Goal: Task Accomplishment & Management: Complete application form

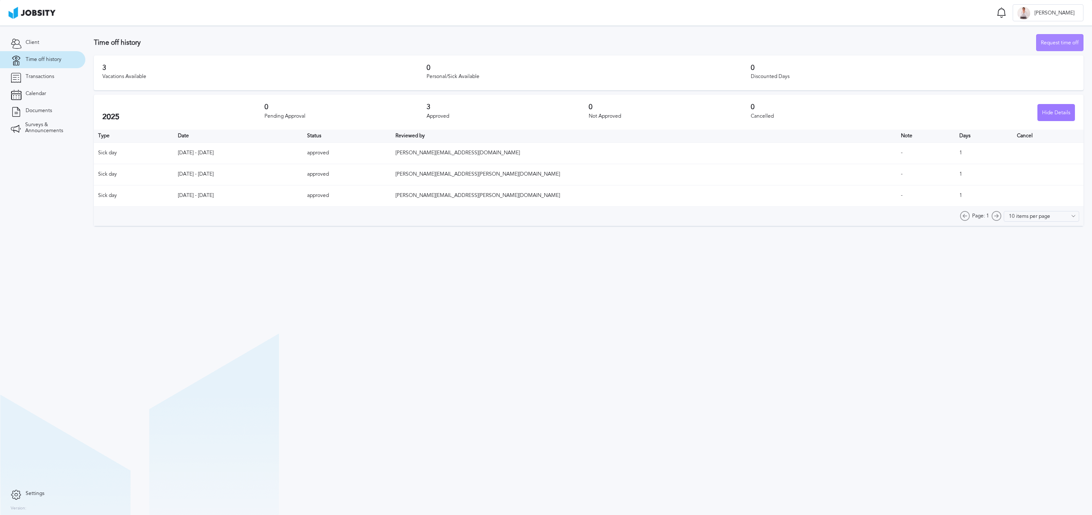
click at [1061, 40] on div "Request time off" at bounding box center [1060, 43] width 47 height 17
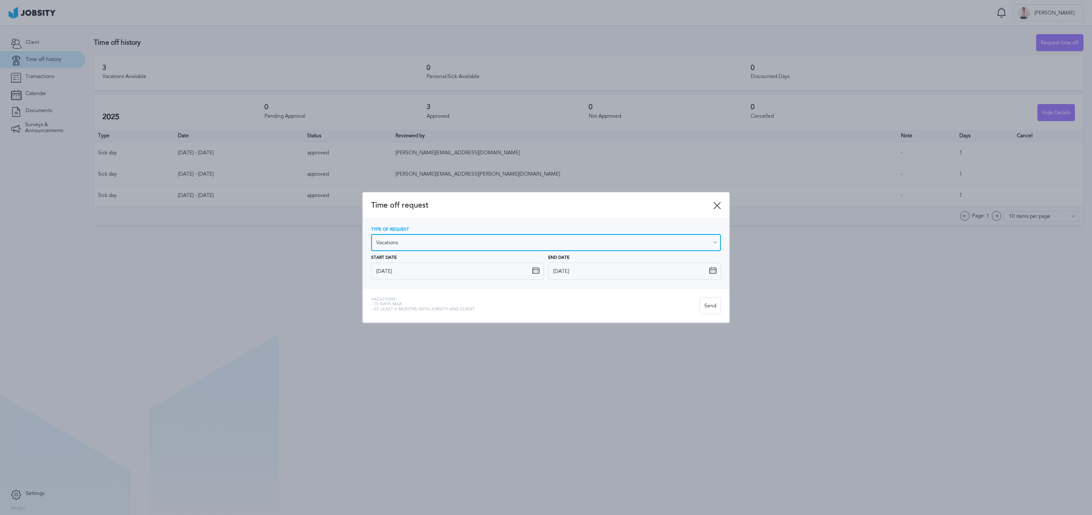
click at [450, 243] on input "Vacations" at bounding box center [546, 242] width 350 height 17
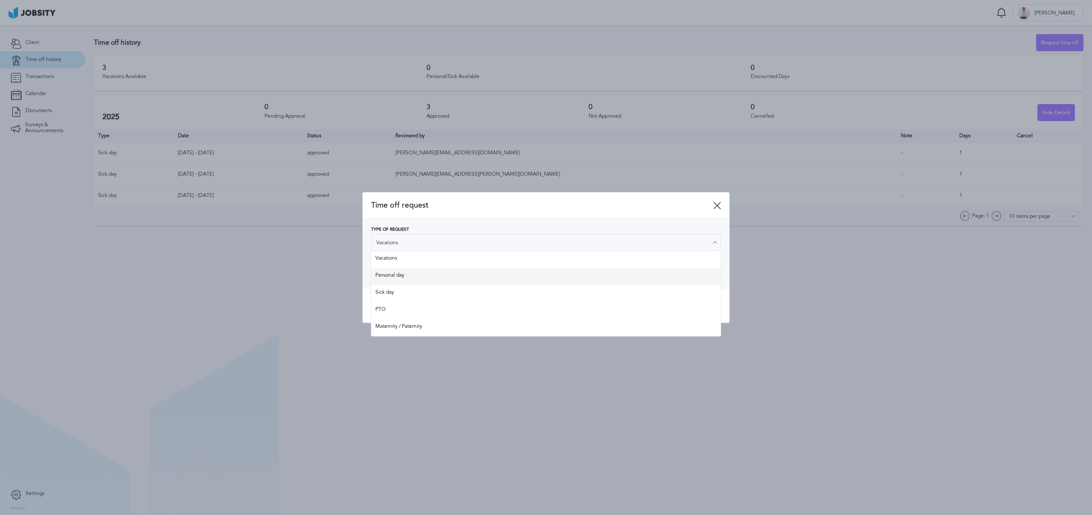
type input "Personal day"
click at [414, 275] on div "Type of Request Personal day Vacations Personal day Sick day PTO Maternity / Pa…" at bounding box center [546, 253] width 350 height 52
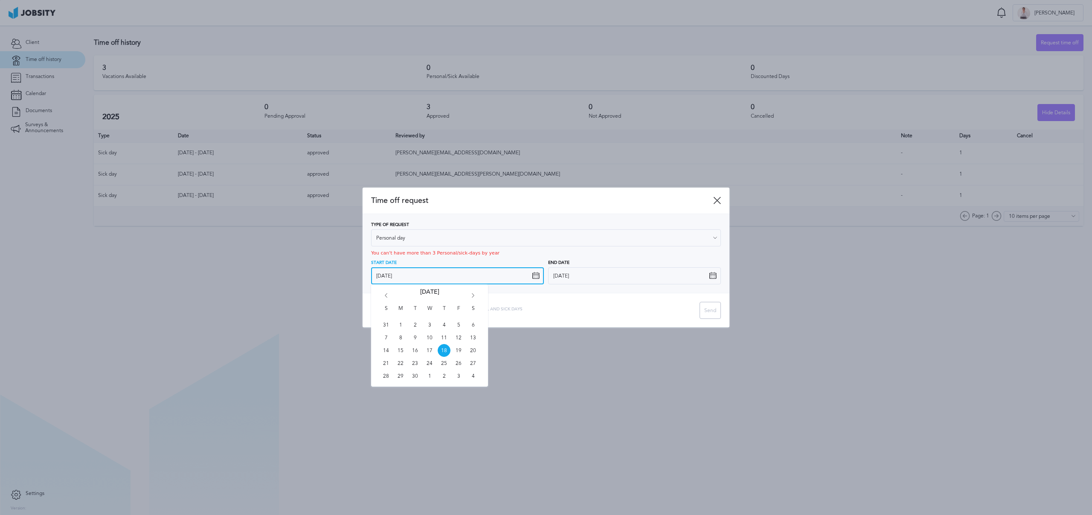
click at [464, 272] on input "[DATE]" at bounding box center [457, 275] width 173 height 17
click at [473, 297] on icon "Go forward 1 month" at bounding box center [473, 298] width 8 height 8
click at [445, 337] on span "9" at bounding box center [444, 337] width 13 height 13
type input "[DATE]"
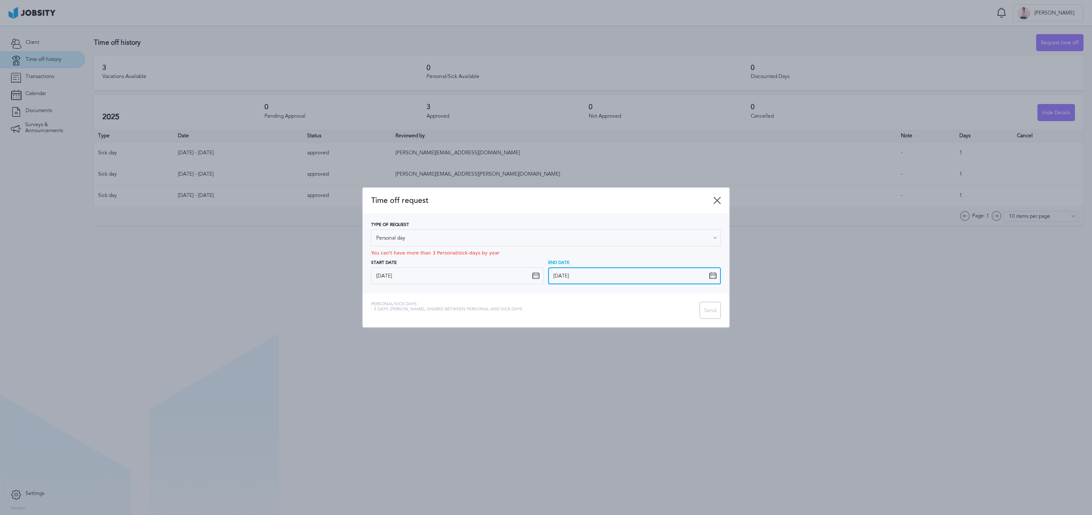
click at [638, 273] on input "[DATE]" at bounding box center [634, 275] width 173 height 17
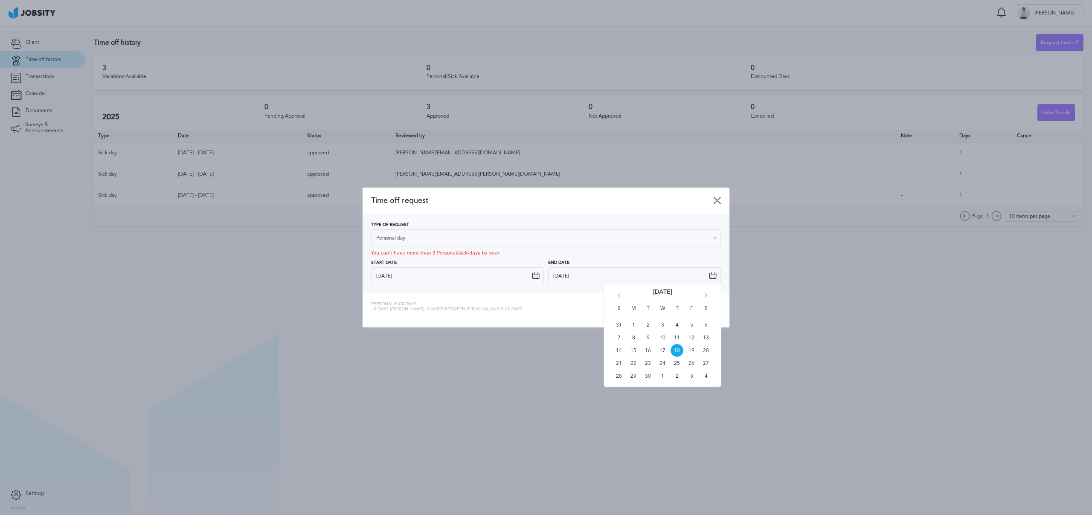
click at [706, 294] on icon "Go forward 1 month" at bounding box center [706, 298] width 8 height 8
click at [693, 337] on span "10" at bounding box center [691, 337] width 13 height 13
type input "[DATE]"
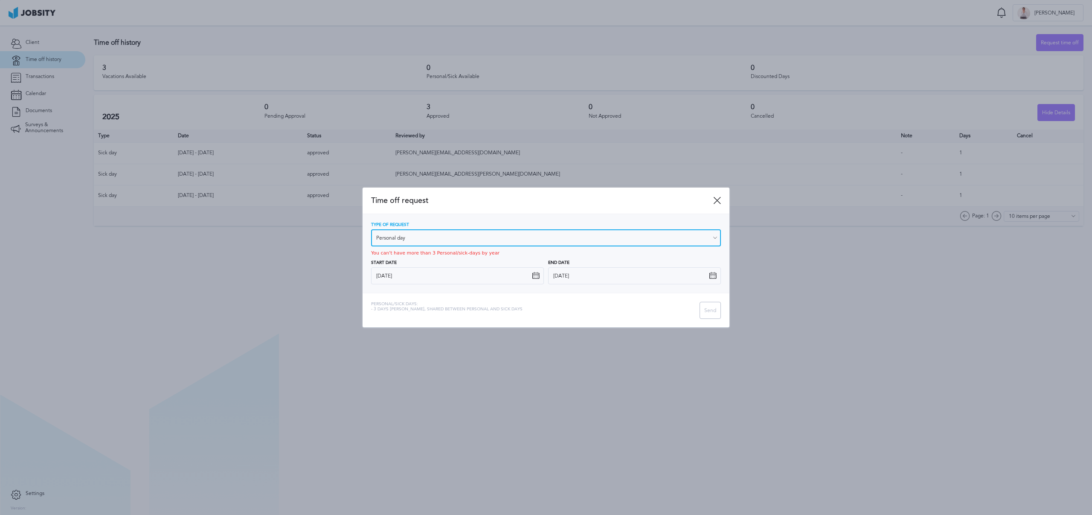
click at [451, 236] on input "Personal day" at bounding box center [546, 238] width 350 height 17
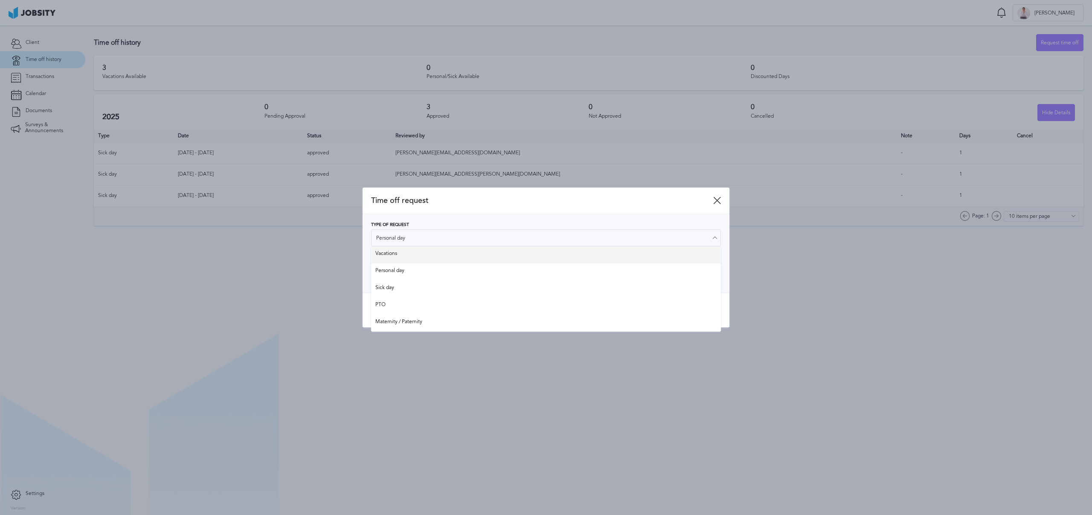
type input "Vacations"
click at [431, 253] on div "Type of Request Vacations Vacations Personal day Sick day PTO Maternity / Pater…" at bounding box center [546, 254] width 350 height 62
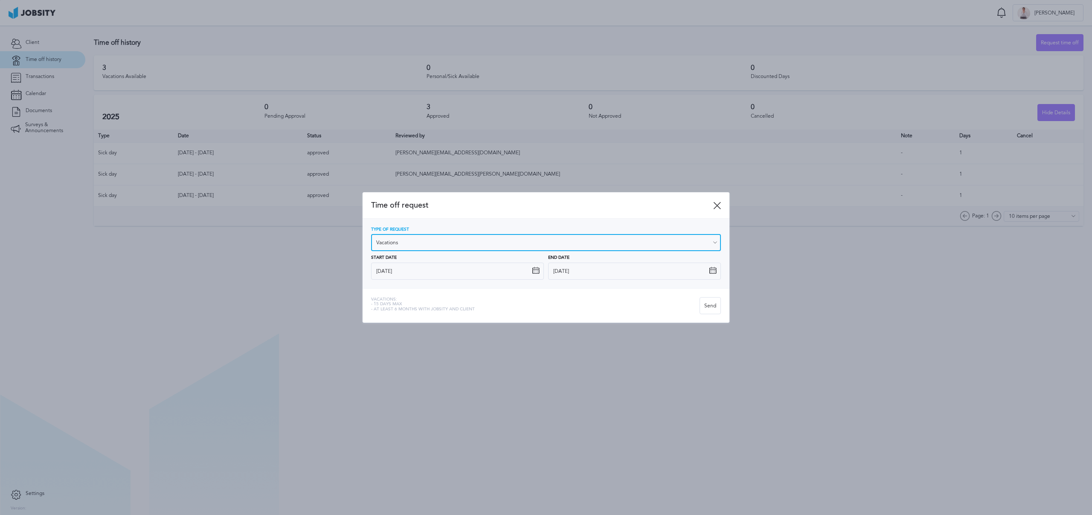
click at [472, 242] on input "Vacations" at bounding box center [546, 242] width 350 height 17
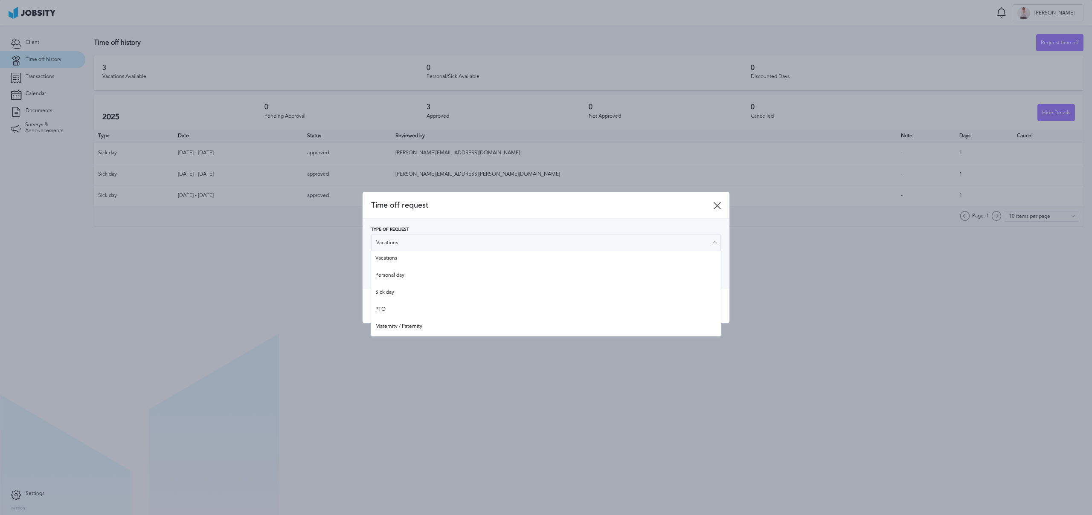
click at [464, 212] on div "Time off request" at bounding box center [546, 205] width 367 height 26
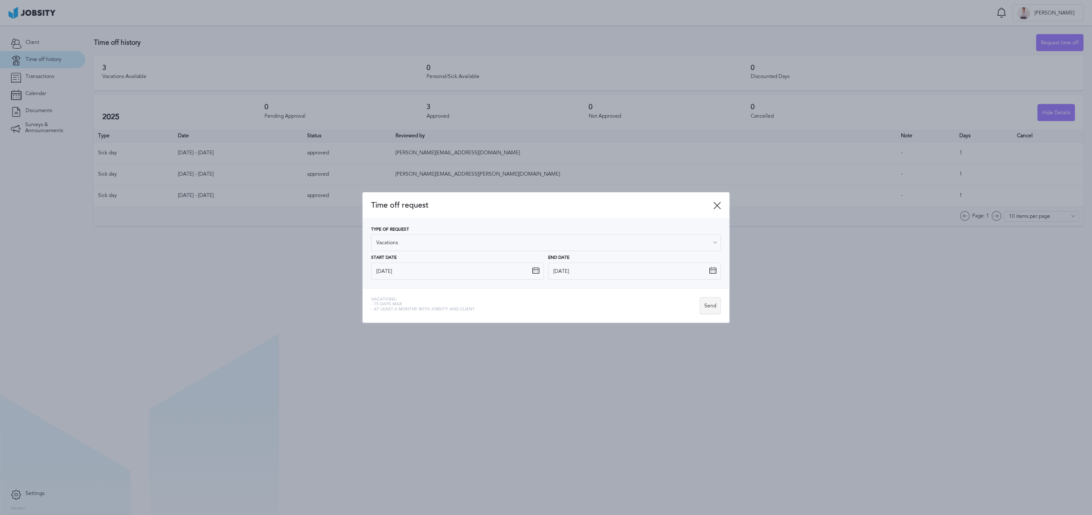
click at [705, 306] on div "Send" at bounding box center [710, 306] width 20 height 17
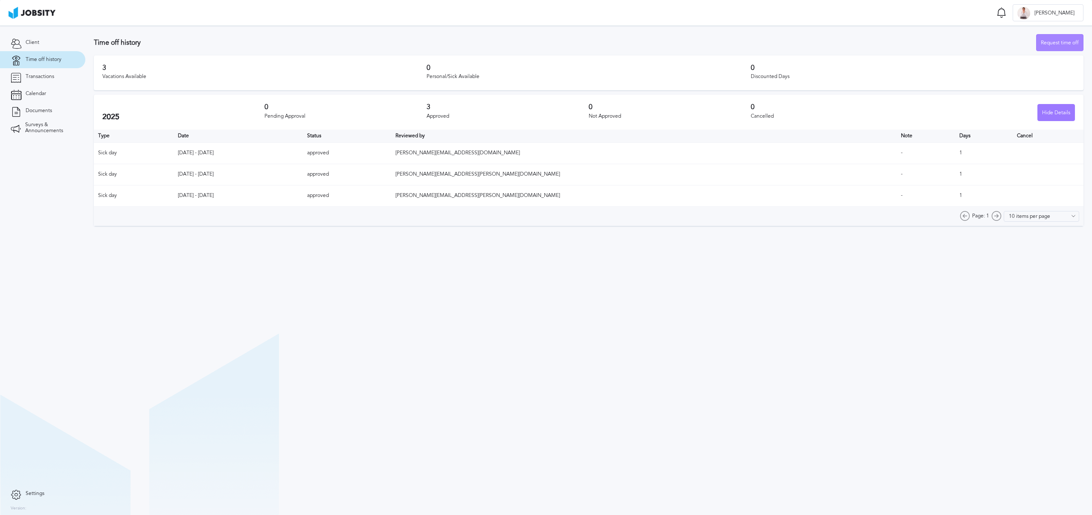
click at [1057, 46] on div "Request time off" at bounding box center [1060, 43] width 47 height 17
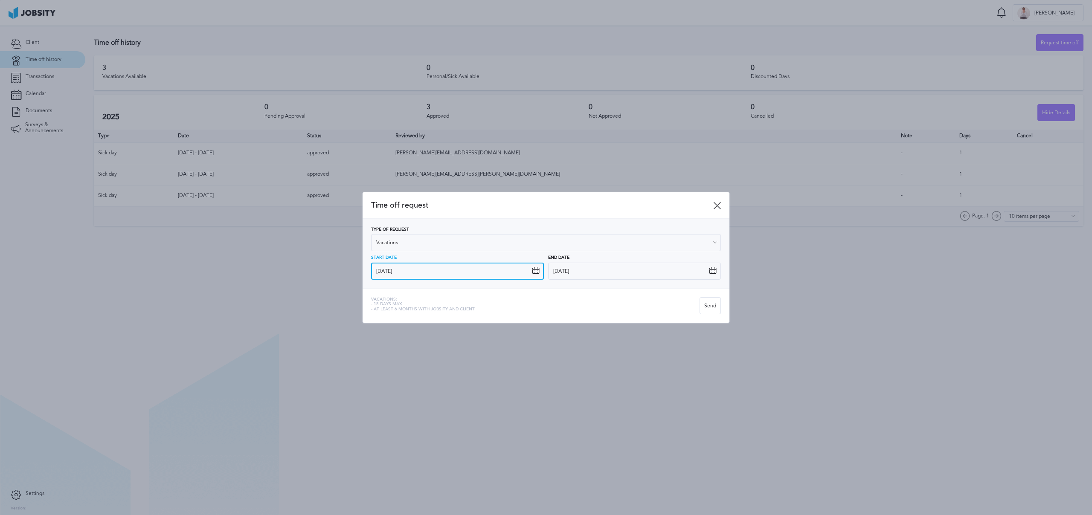
click at [494, 273] on input "[DATE]" at bounding box center [457, 271] width 173 height 17
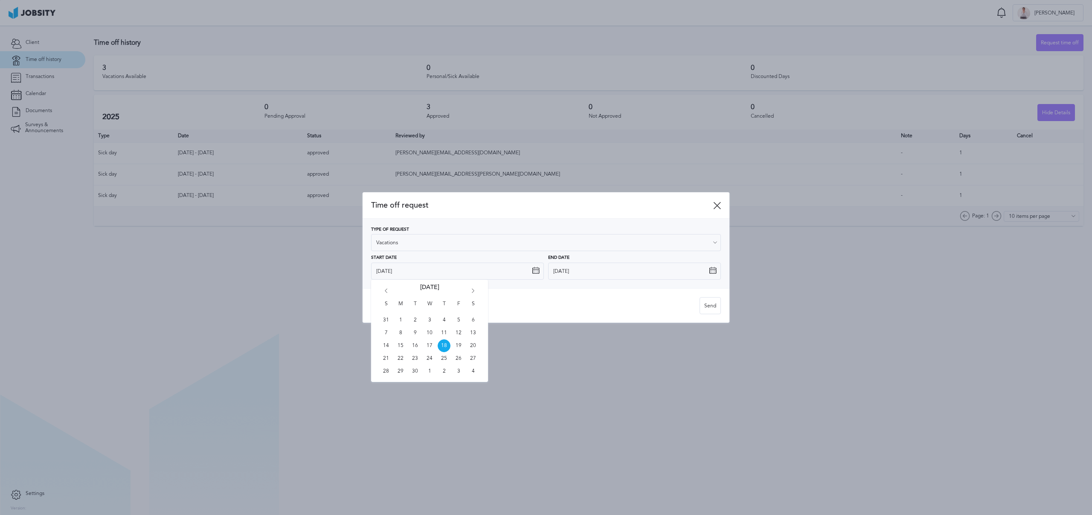
click at [471, 292] on icon "Go forward 1 month" at bounding box center [473, 293] width 8 height 8
click at [445, 331] on span "9" at bounding box center [444, 333] width 13 height 13
type input "[DATE]"
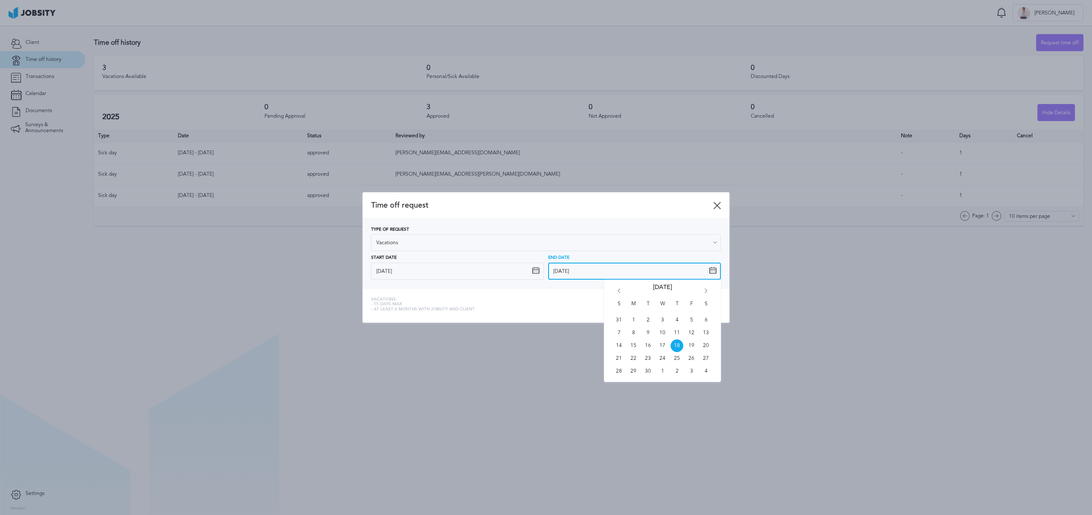
click at [589, 267] on input "[DATE]" at bounding box center [634, 271] width 173 height 17
click at [704, 289] on icon "Go forward 1 month" at bounding box center [706, 293] width 8 height 8
click at [692, 334] on span "10" at bounding box center [691, 333] width 13 height 13
type input "[DATE]"
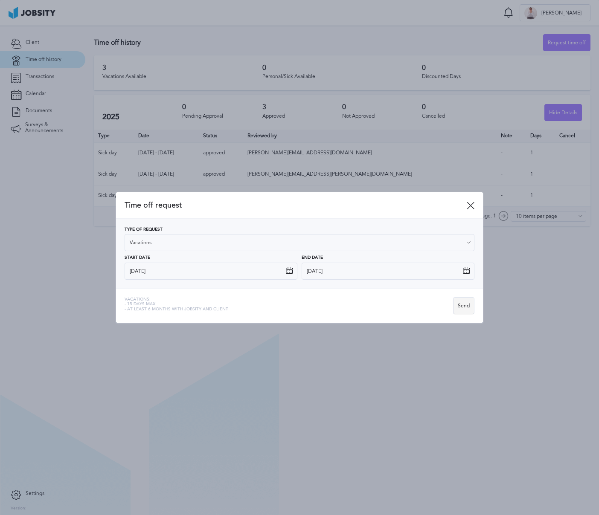
click at [466, 308] on div "Send" at bounding box center [463, 306] width 20 height 17
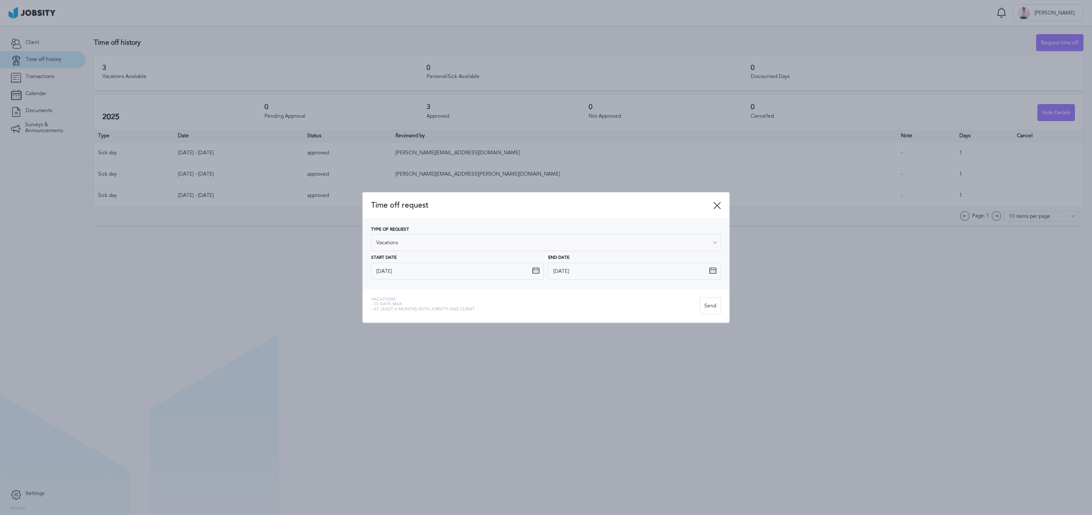
click at [724, 205] on div "Time off request" at bounding box center [546, 205] width 367 height 26
click at [718, 204] on icon at bounding box center [717, 206] width 8 height 8
